Goal: Task Accomplishment & Management: Complete application form

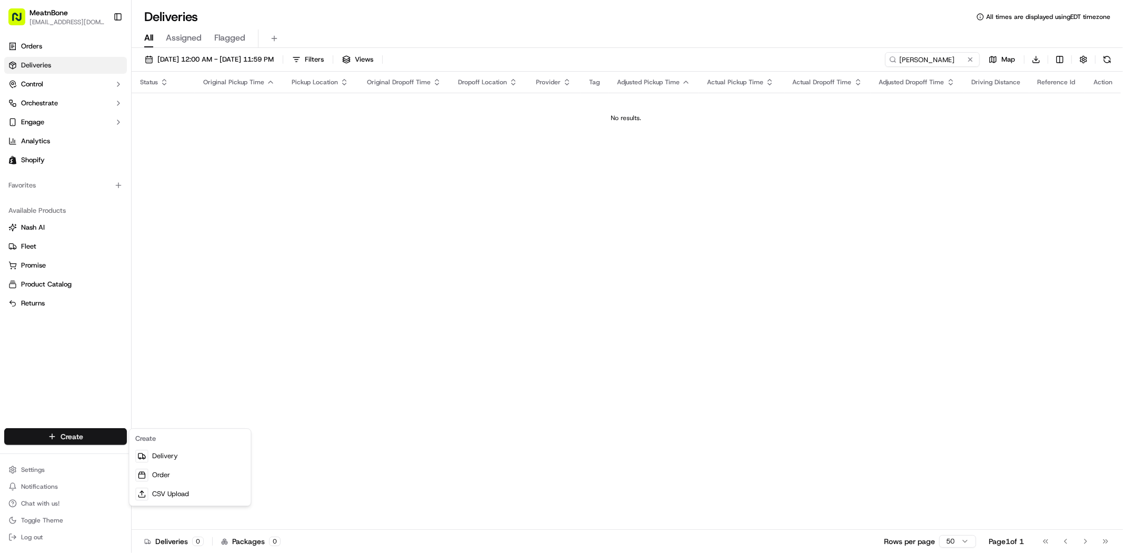
click at [287, 329] on html "MeatnBone [EMAIL_ADDRESS][DOMAIN_NAME] Toggle Sidebar Orders Deliveries Control…" at bounding box center [561, 276] width 1123 height 553
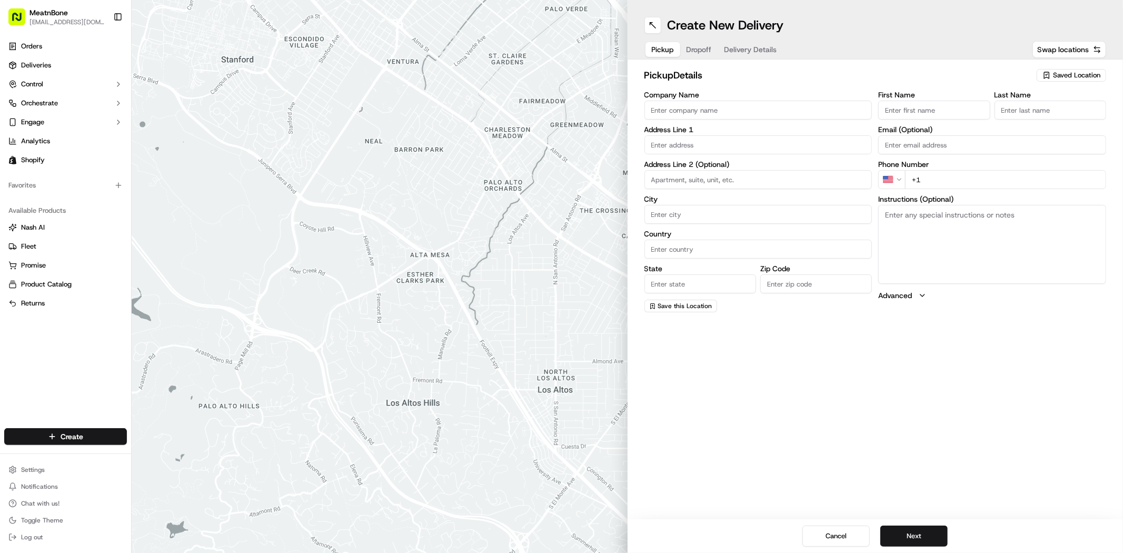
click at [1055, 74] on span "Saved Location" at bounding box center [1076, 75] width 47 height 9
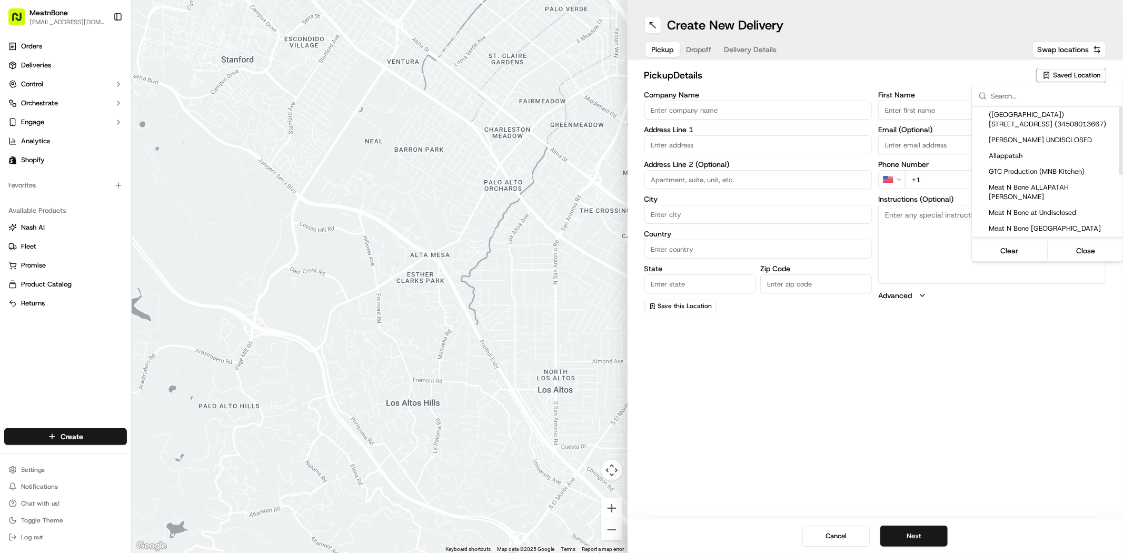
click at [1049, 240] on span "Meat N Bone Coral Springs" at bounding box center [1054, 244] width 130 height 9
type input "Meat N Bone Coral Springs"
type input "9813 W Sample Rd"
type input "Coral Springs"
type input "US"
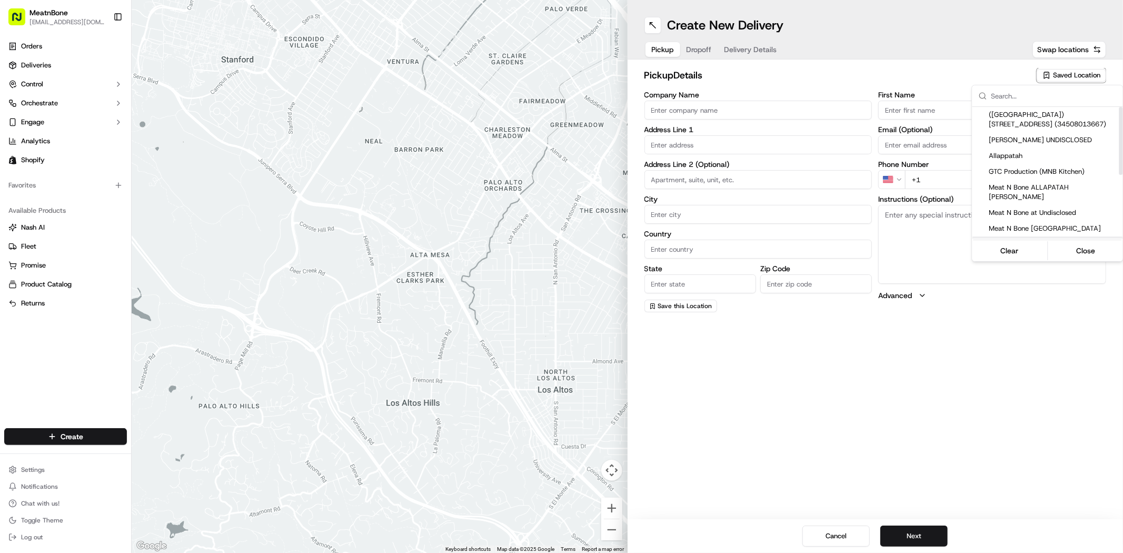
type input "FL"
type input "33065"
type input "Ron"
type input "+1 954 752 6290"
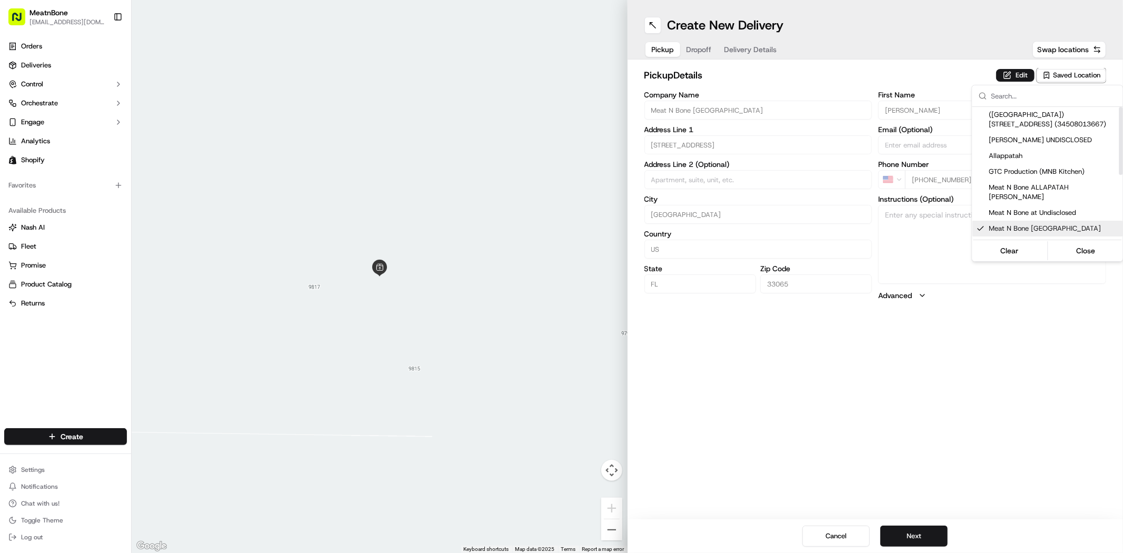
click at [912, 398] on html "MeatnBone dnguyen@meatnbone.com Toggle Sidebar Orders Deliveries Control Orches…" at bounding box center [561, 276] width 1123 height 553
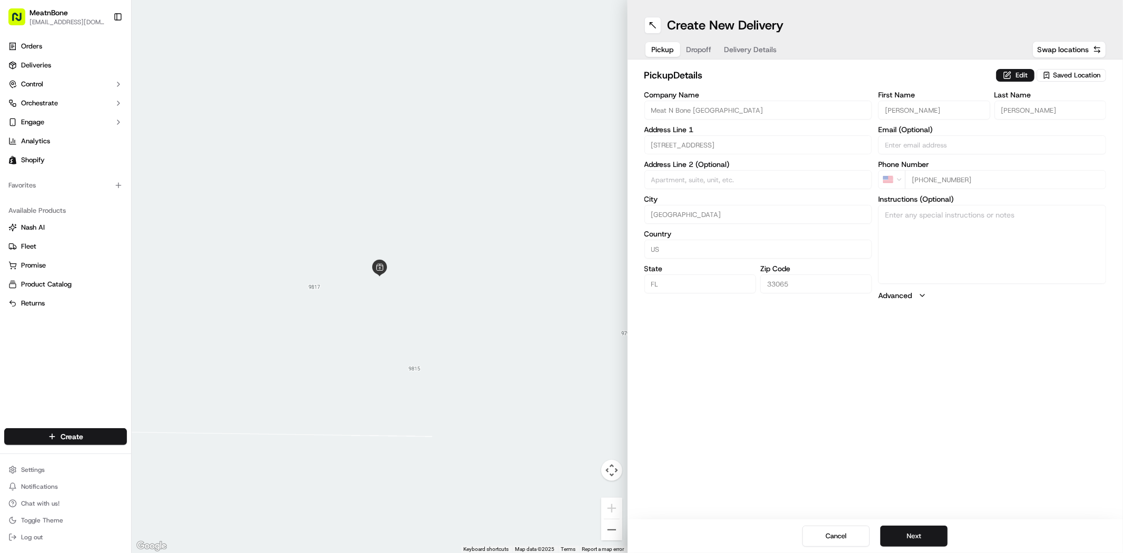
click at [930, 520] on div "Cancel Next" at bounding box center [876, 536] width 496 height 34
click at [930, 533] on button "Next" at bounding box center [913, 535] width 67 height 21
click at [917, 113] on input "First Name" at bounding box center [934, 110] width 112 height 19
paste input "Gustavo"
type input "Gustavo"
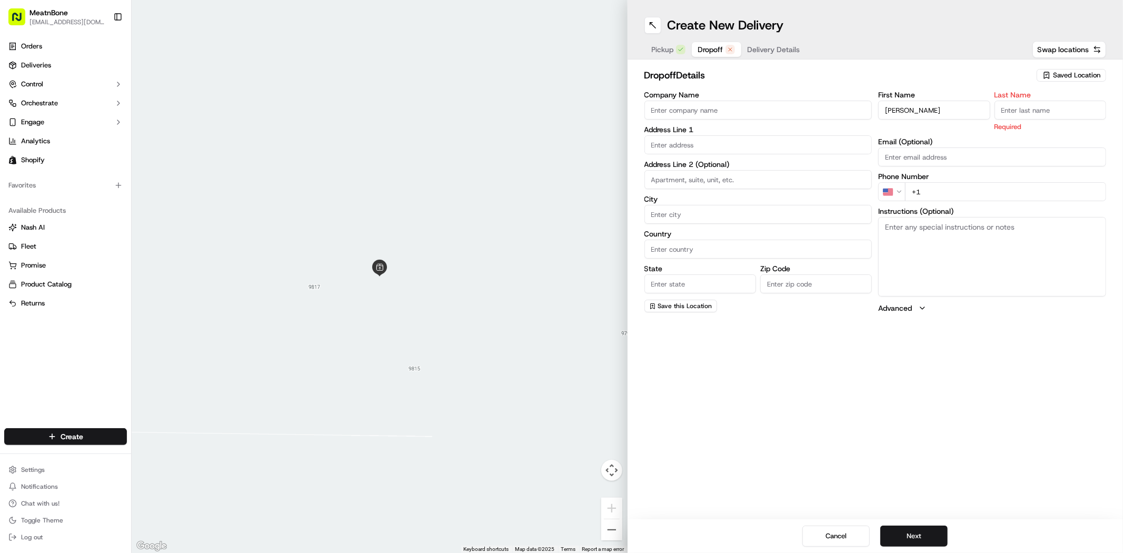
click at [1050, 106] on input "Last Name" at bounding box center [1051, 110] width 112 height 19
paste input "Maron"
type input "Maron"
click at [729, 138] on input "text" at bounding box center [758, 144] width 228 height 19
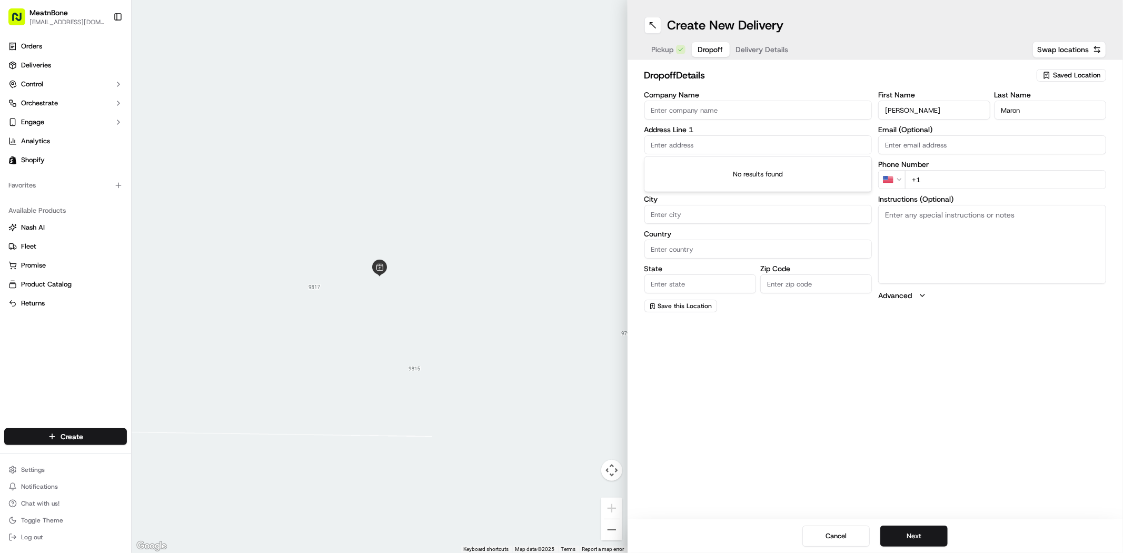
paste input "651 Sweet Bay ave"
click at [793, 173] on div "651 Sweet Bay Avenue, Plantation, FL" at bounding box center [758, 167] width 223 height 16
type input "651 Sweet Bay Ave, Plantation, FL 33324, USA"
type input "Plantation"
type input "United States"
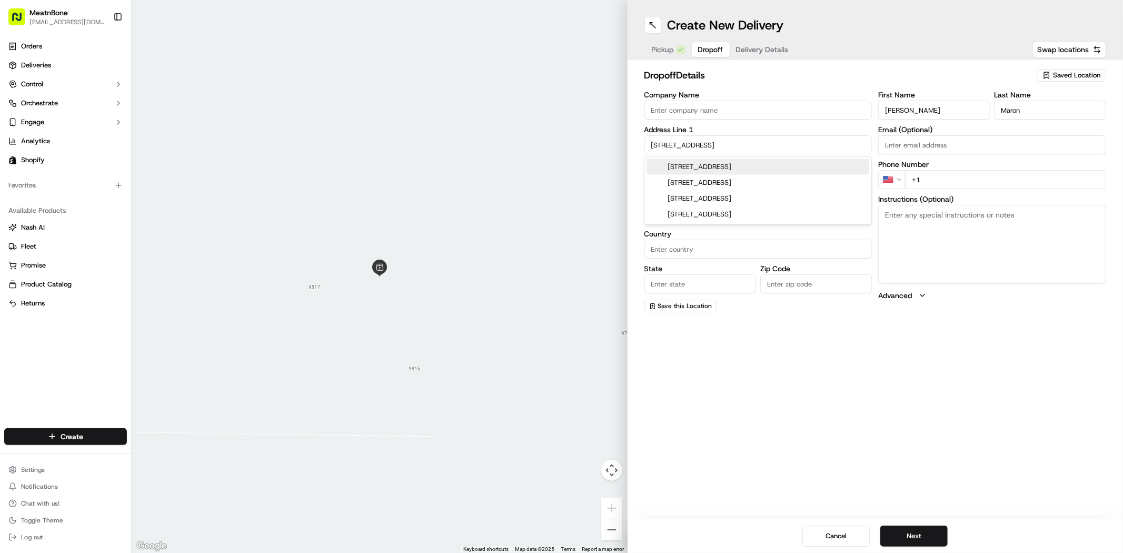
type input "FL"
type input "33324"
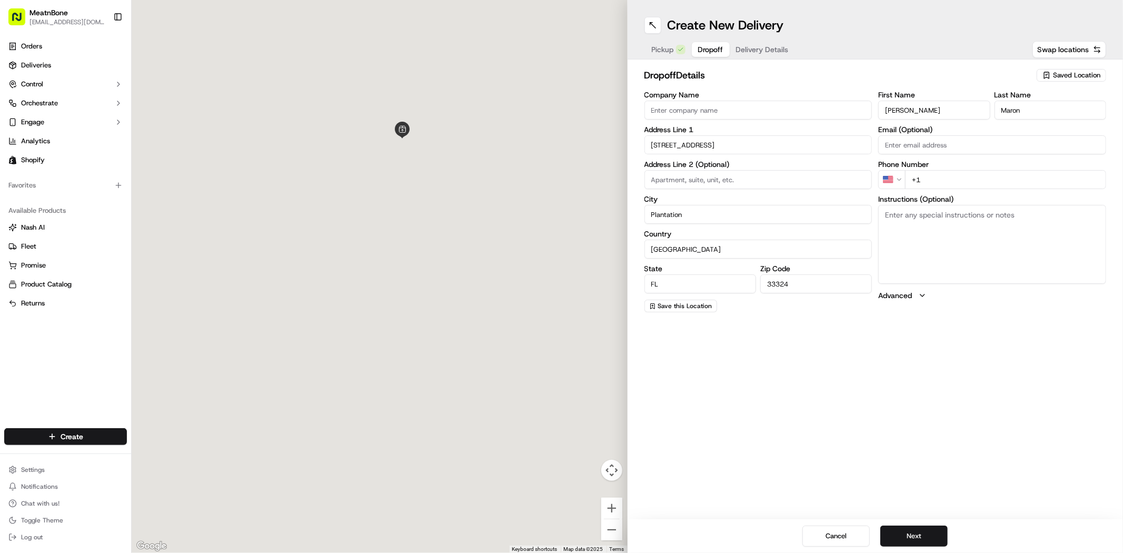
type input "651 Sweet Bay Avenue"
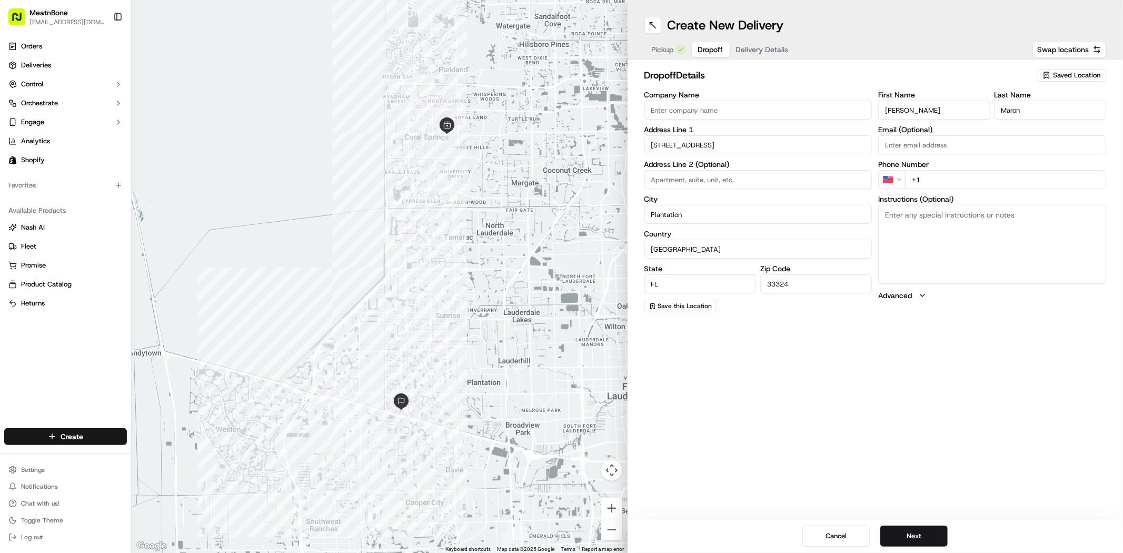
click at [933, 178] on input "+1" at bounding box center [1005, 179] width 201 height 19
paste input "305 998 8058"
type input "+1 305 998 8058"
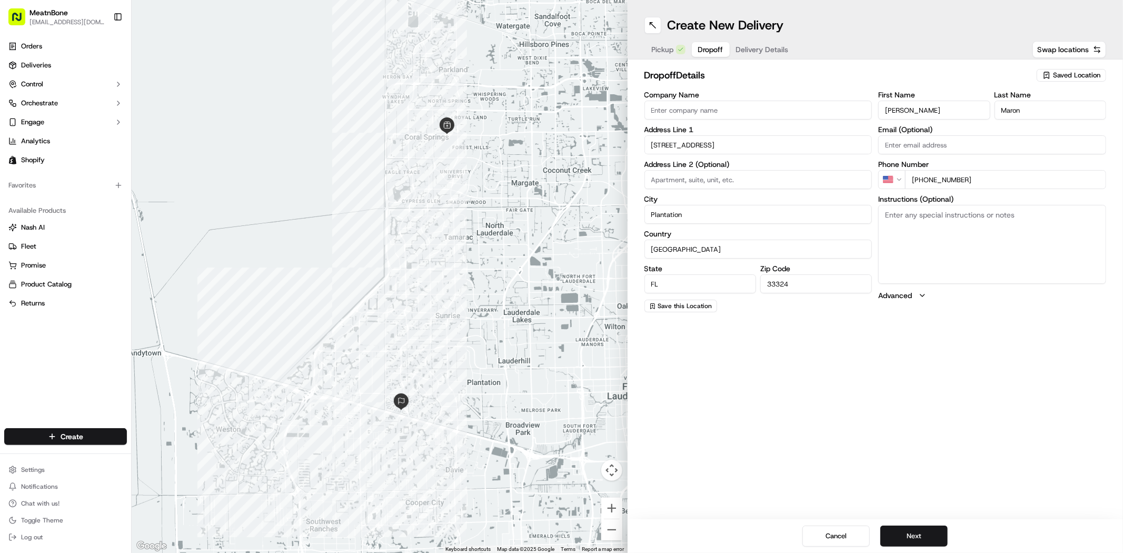
click at [911, 405] on div "Create New Delivery Pickup Dropoff Delivery Details Swap locations dropoff Deta…" at bounding box center [876, 276] width 496 height 553
click at [934, 545] on button "Next" at bounding box center [913, 535] width 67 height 21
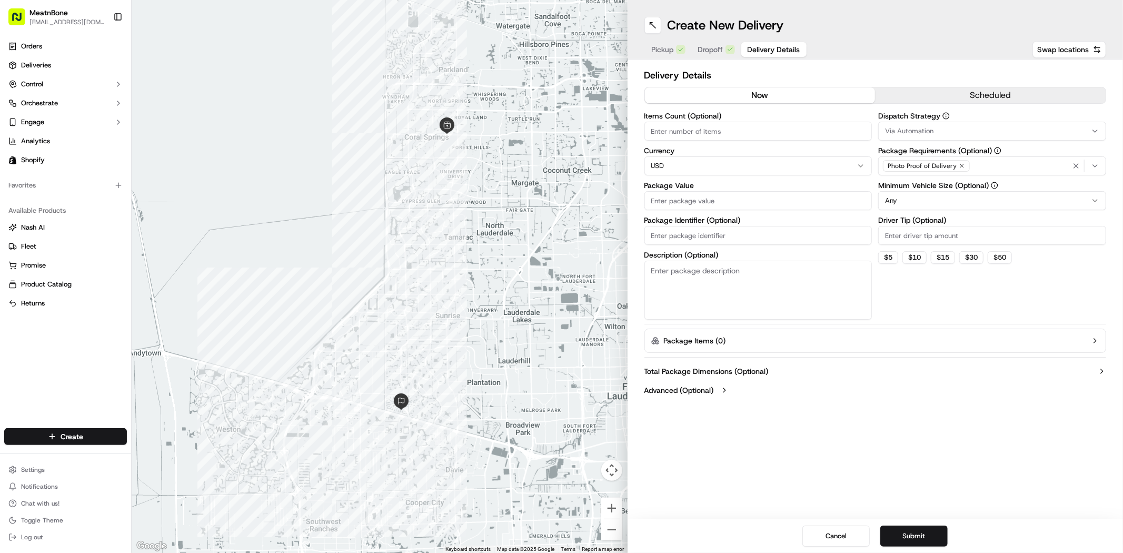
click at [749, 130] on input "Items Count (Optional)" at bounding box center [758, 131] width 228 height 19
type input "1"
click at [757, 188] on label "Package Value" at bounding box center [758, 185] width 228 height 7
click at [757, 191] on input "Package Value" at bounding box center [758, 200] width 228 height 19
click at [760, 196] on input "Package Value" at bounding box center [758, 200] width 228 height 19
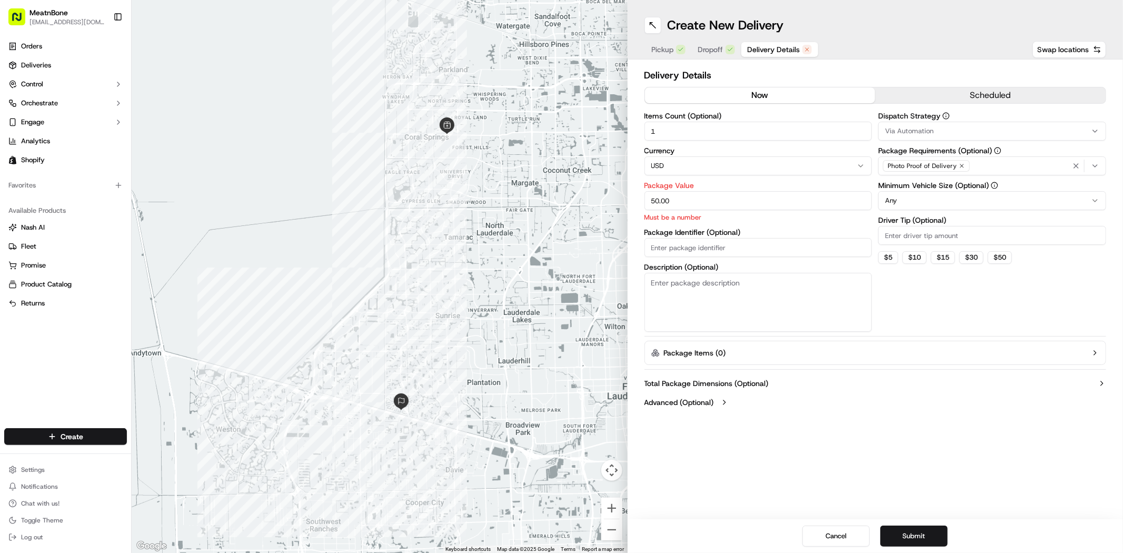
type input "50.00"
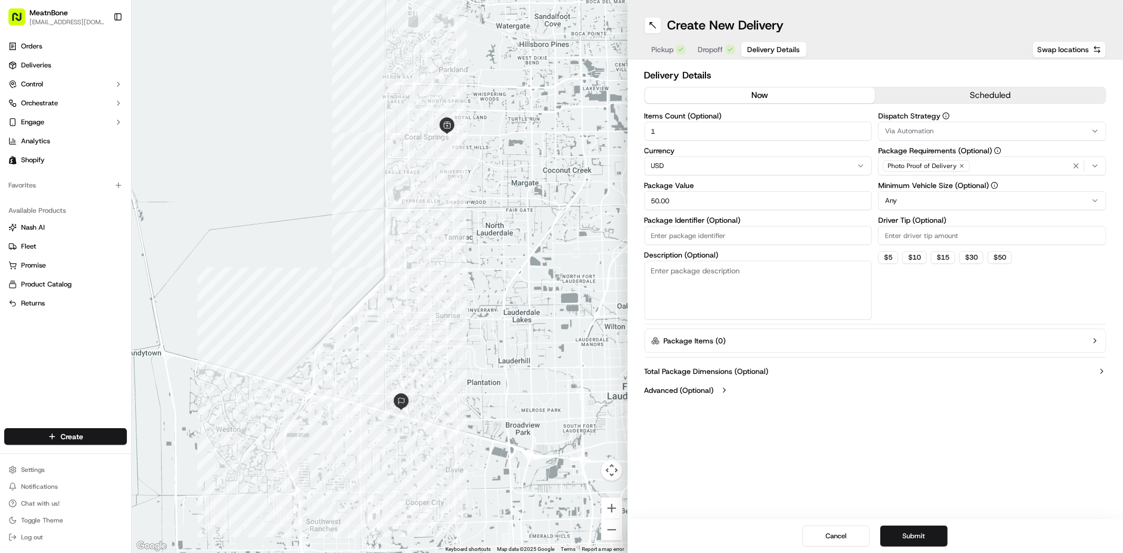
click at [743, 292] on textarea "Description (Optional)" at bounding box center [758, 290] width 228 height 59
type textarea "Meat"
click at [940, 290] on div "Dispatch Strategy Via Automation Package Requirements (Optional) Photo Proof of…" at bounding box center [992, 215] width 228 height 207
click at [922, 538] on button "Submit" at bounding box center [913, 535] width 67 height 21
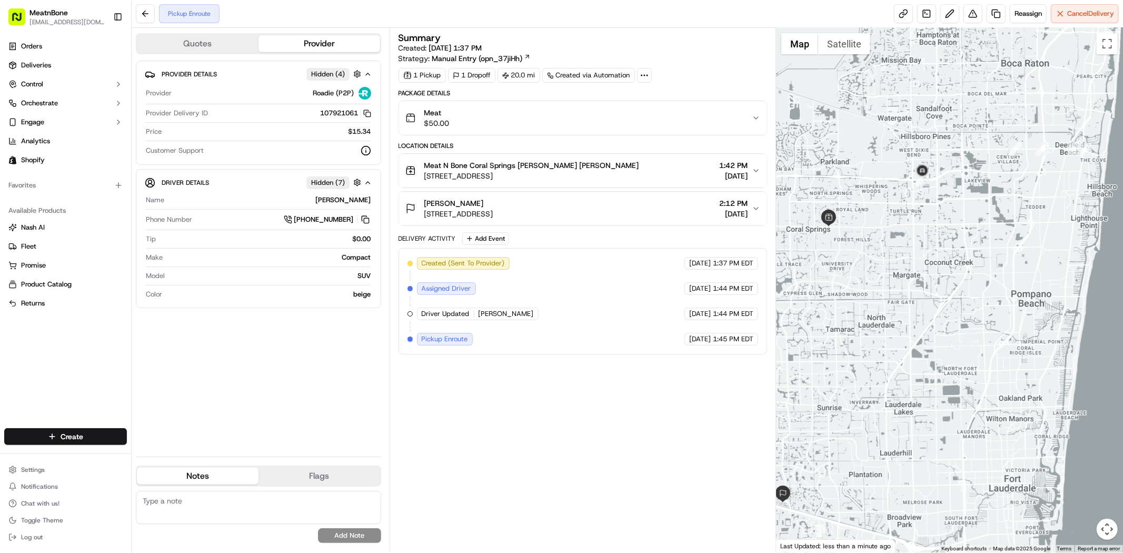
drag, startPoint x: 941, startPoint y: 208, endPoint x: 807, endPoint y: 280, distance: 152.6
click at [807, 280] on div at bounding box center [949, 290] width 347 height 524
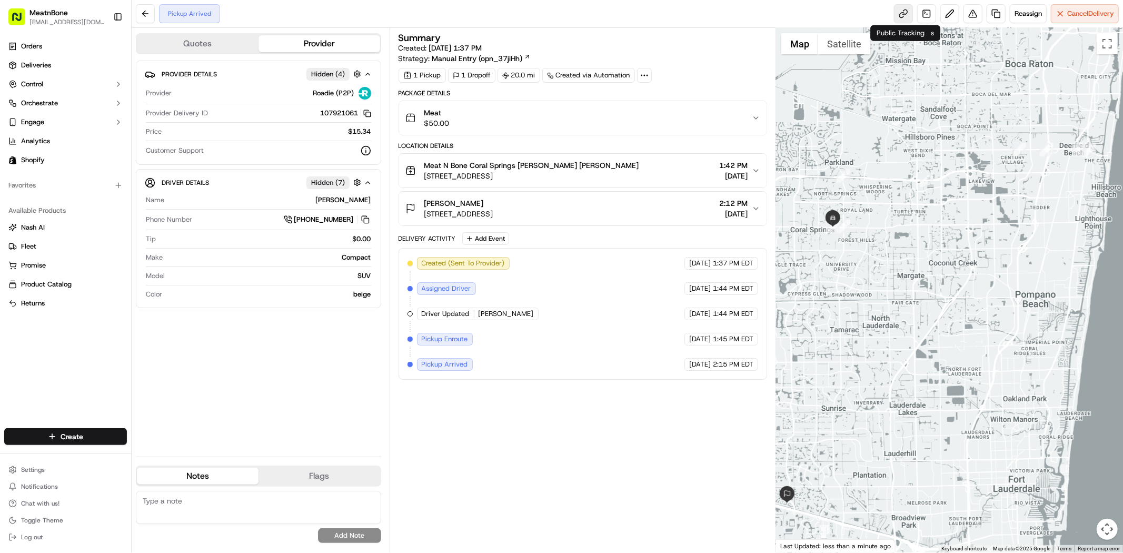
click at [902, 18] on link at bounding box center [903, 13] width 19 height 19
